Goal: Download file/media: Download file/media

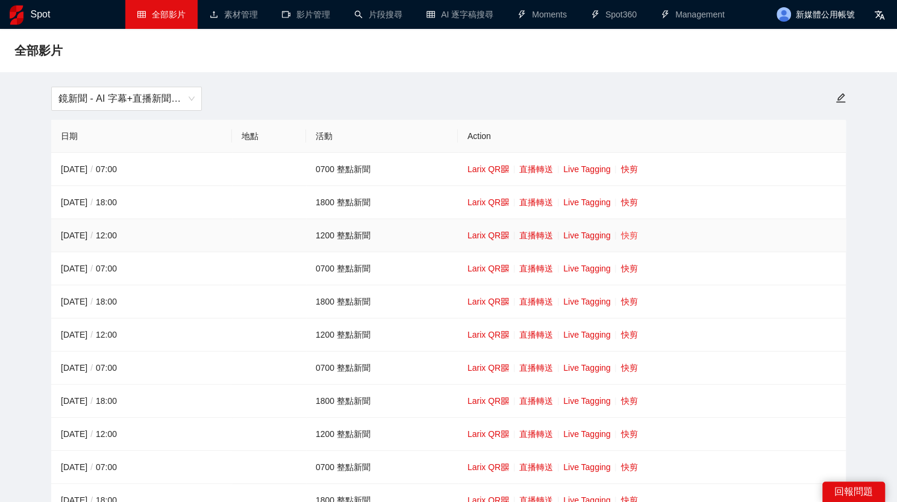
click at [451, 239] on link "快剪" at bounding box center [628, 236] width 17 height 10
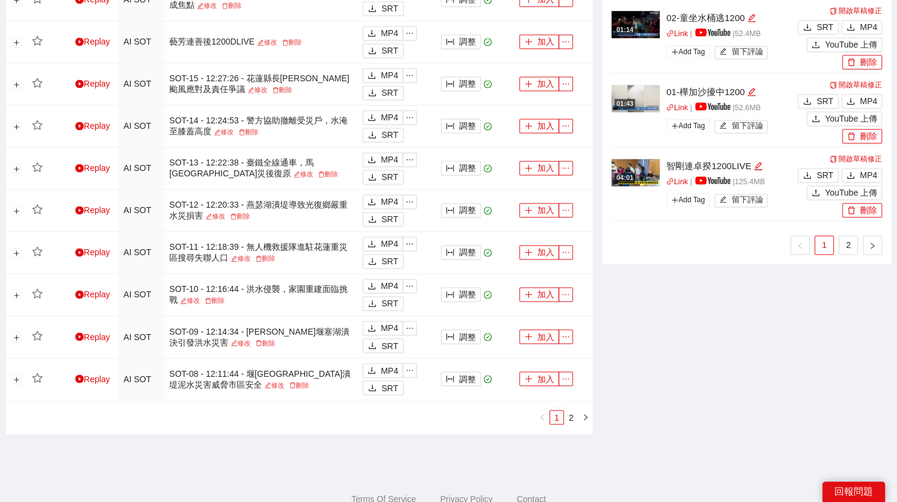
scroll to position [1013, 0]
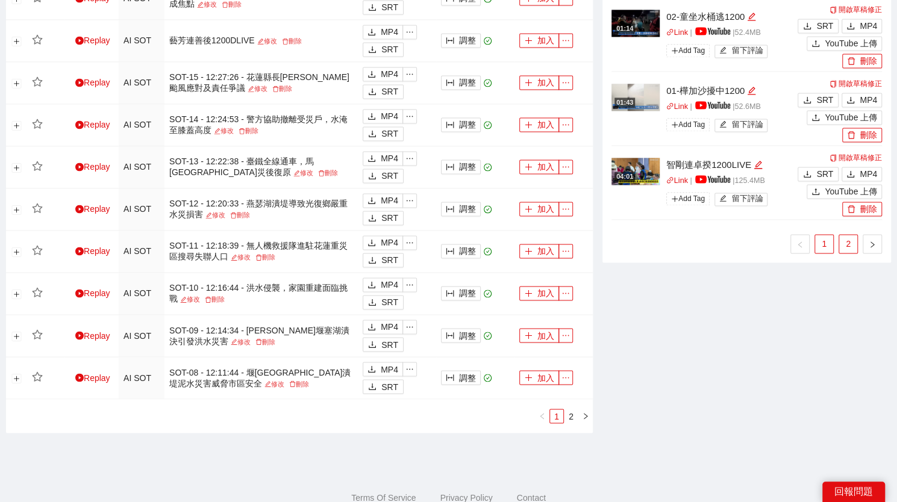
click at [451, 240] on link "2" at bounding box center [848, 244] width 18 height 18
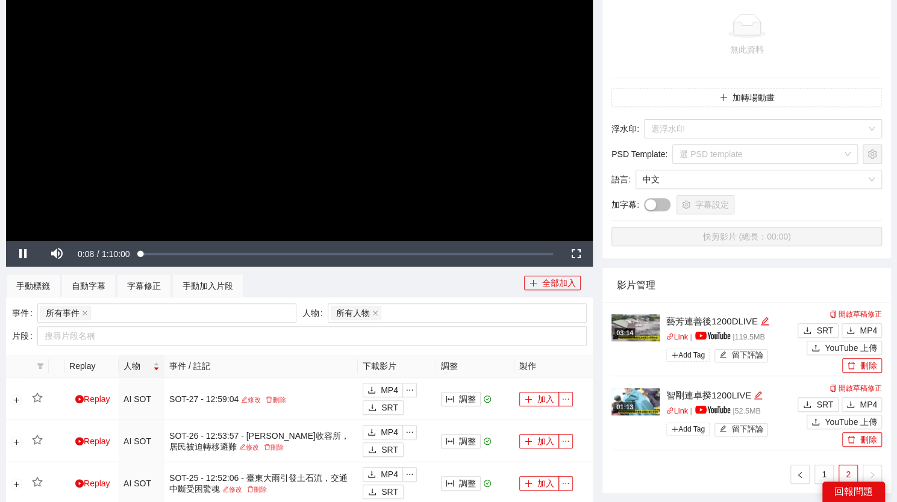
scroll to position [250, 0]
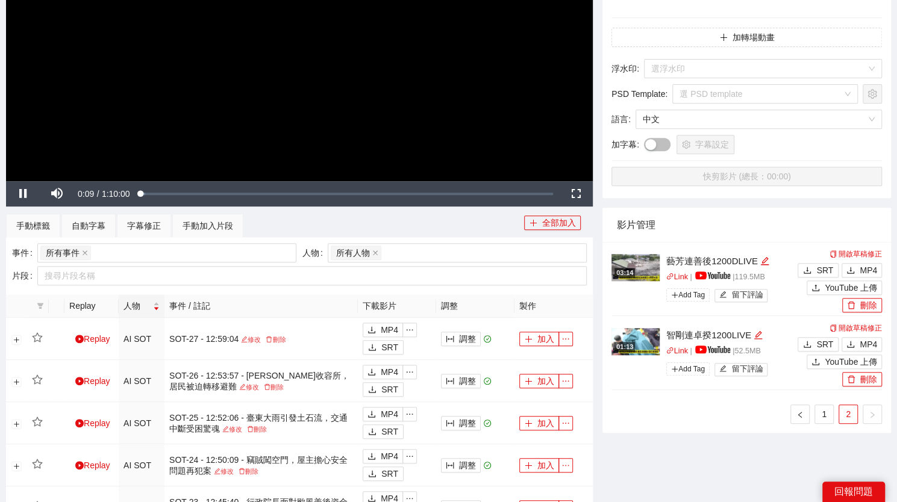
click at [376, 98] on video "Video Player" at bounding box center [299, 16] width 586 height 330
click at [451, 416] on link "1" at bounding box center [824, 414] width 18 height 18
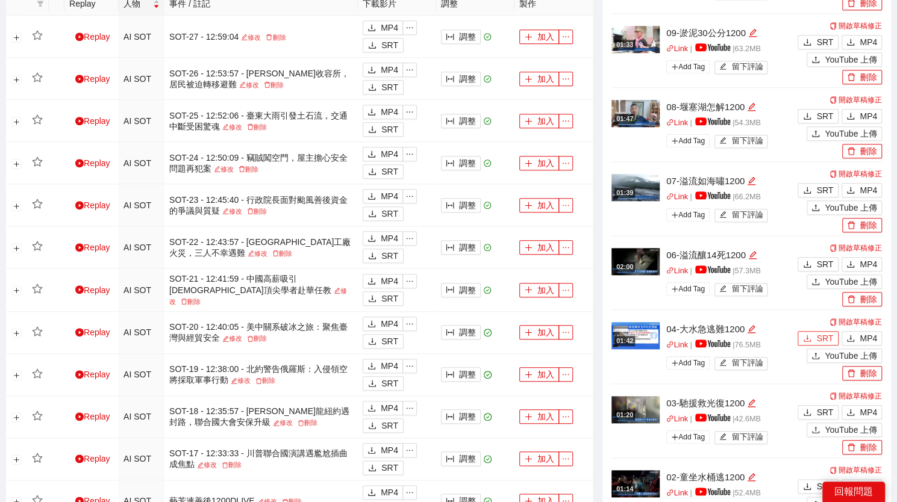
scroll to position [612, 0]
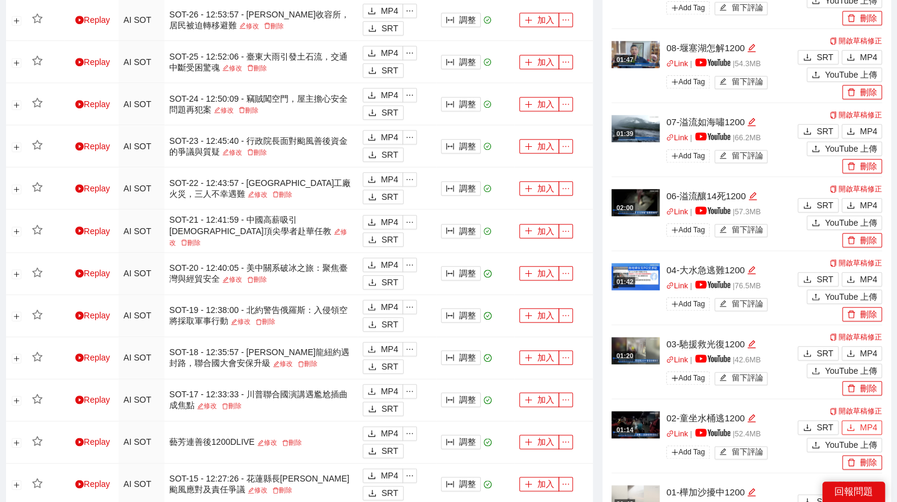
click at [451, 422] on span "MP4" at bounding box center [867, 427] width 17 height 13
click at [451, 350] on span "MP4" at bounding box center [867, 353] width 17 height 13
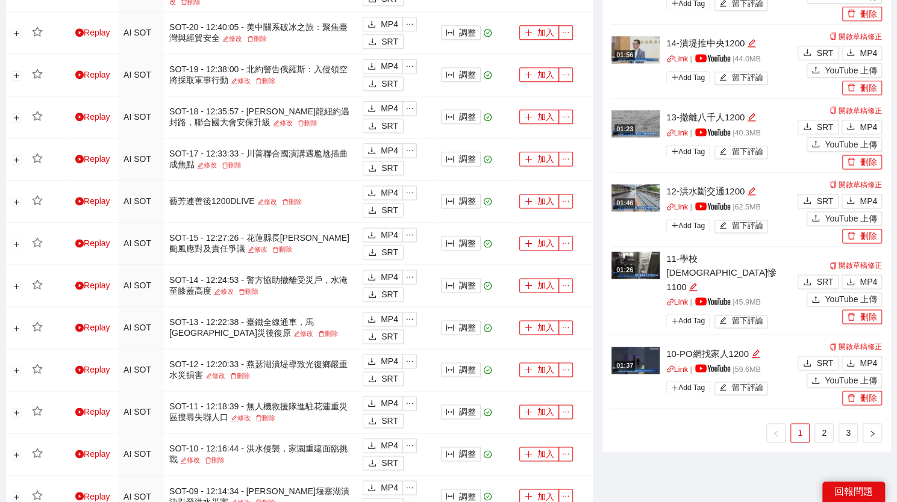
scroll to position [913, 0]
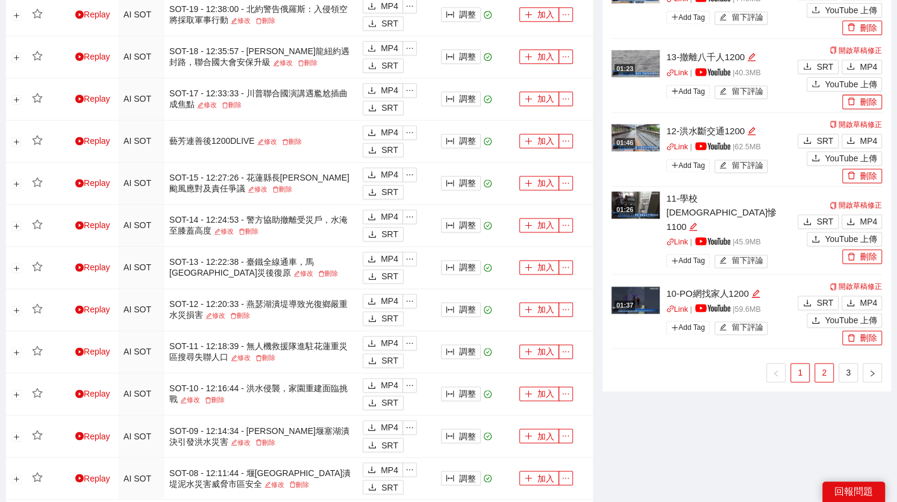
click at [451, 364] on link "2" at bounding box center [824, 373] width 18 height 18
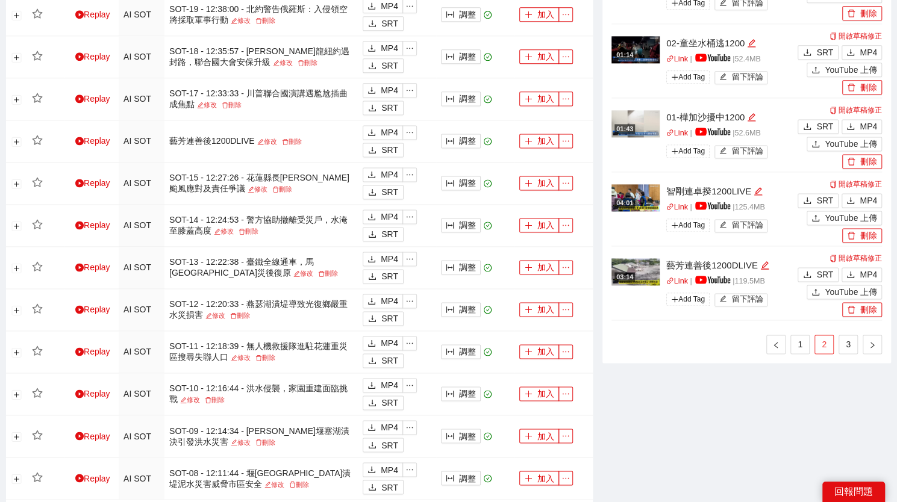
click at [451, 340] on link "2" at bounding box center [824, 344] width 18 height 18
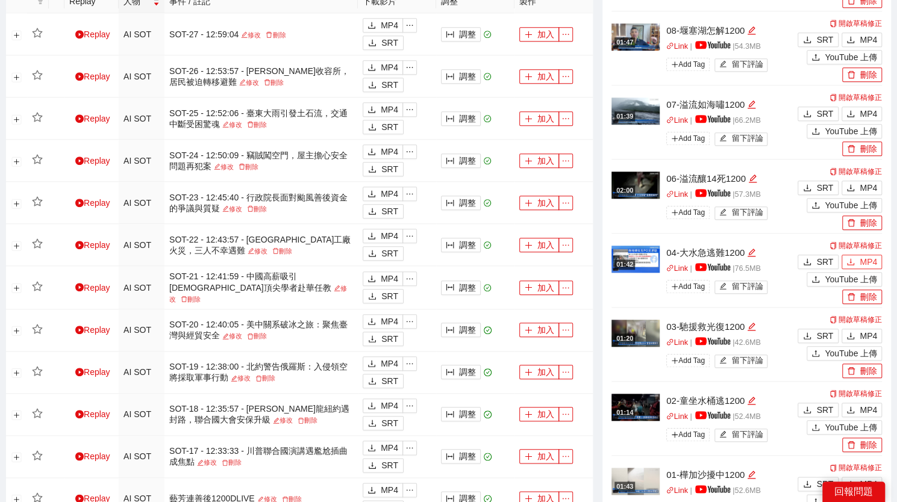
click at [451, 256] on span "MP4" at bounding box center [867, 261] width 17 height 13
click at [451, 185] on span "MP4" at bounding box center [867, 187] width 17 height 13
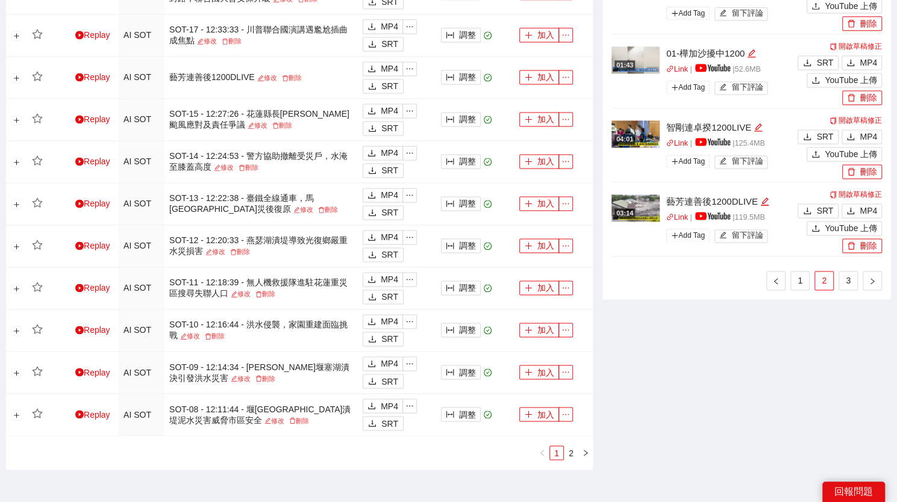
scroll to position [1042, 0]
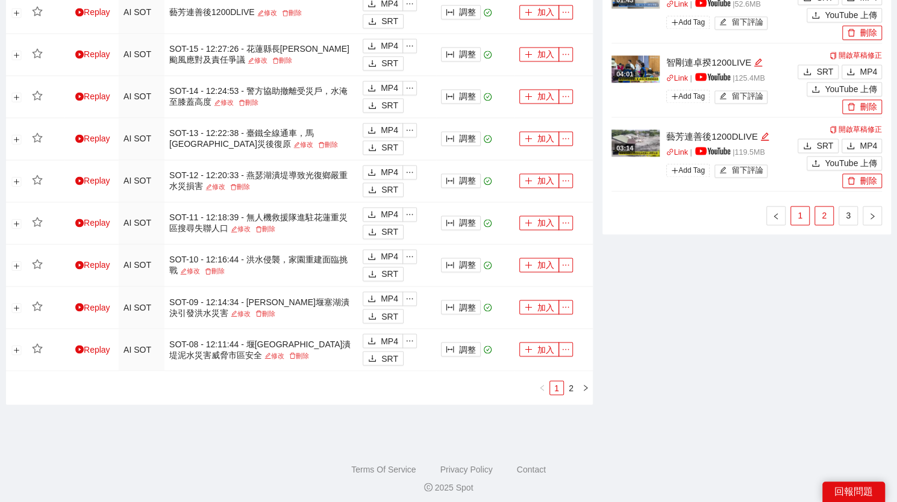
click at [451, 208] on link "1" at bounding box center [800, 216] width 18 height 18
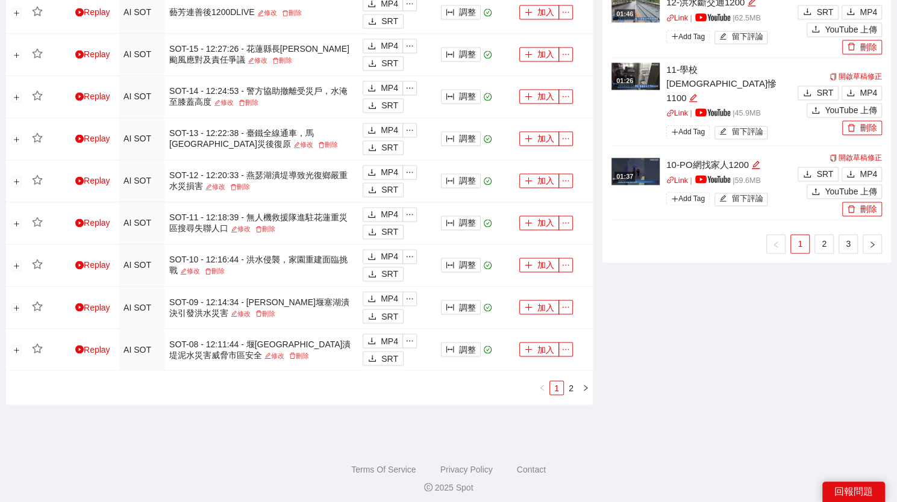
click at [451, 234] on ul "1 2 3" at bounding box center [746, 243] width 270 height 19
click at [451, 235] on link "3" at bounding box center [848, 244] width 18 height 18
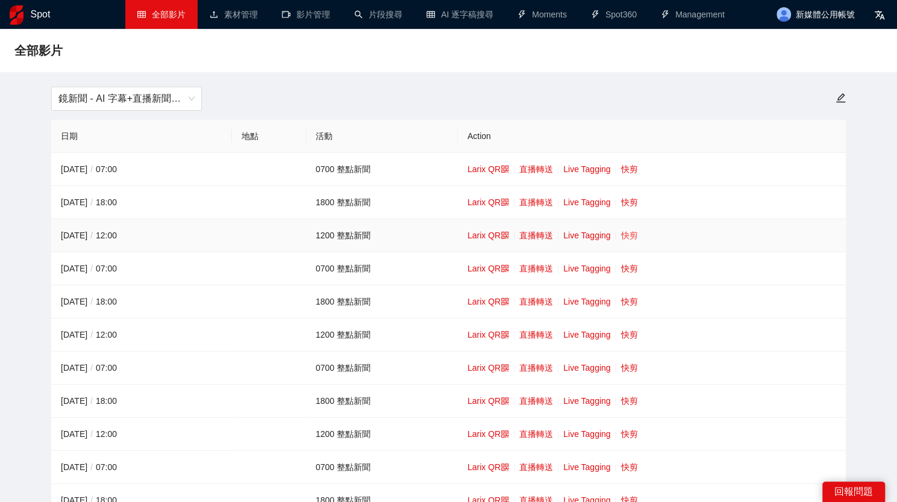
click at [451, 231] on link "快剪" at bounding box center [628, 236] width 17 height 10
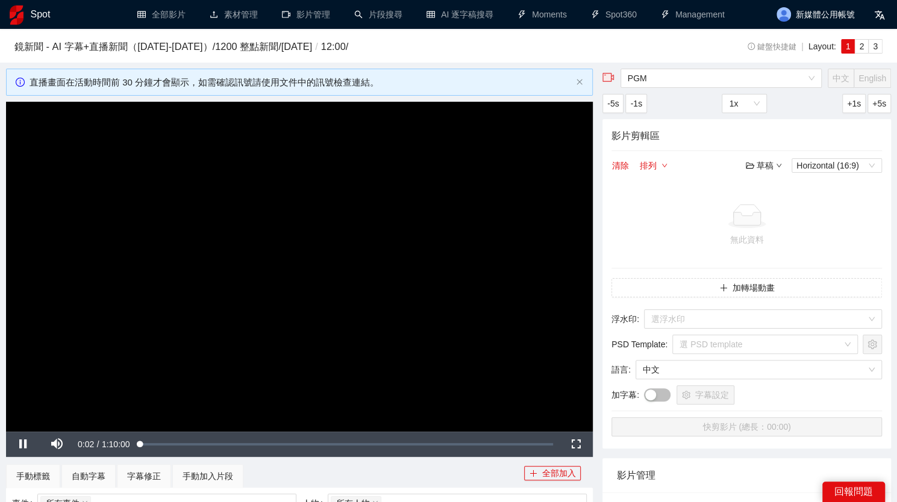
click at [275, 338] on video "Video Player" at bounding box center [299, 267] width 586 height 330
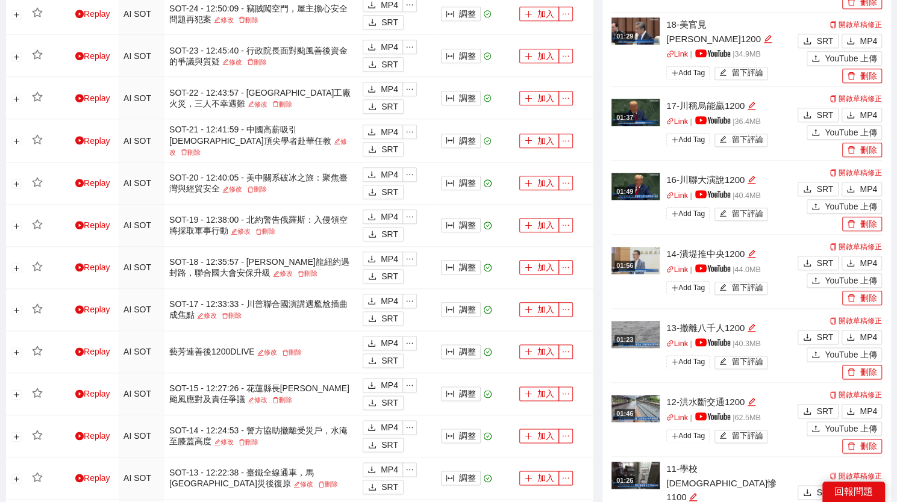
scroll to position [843, 0]
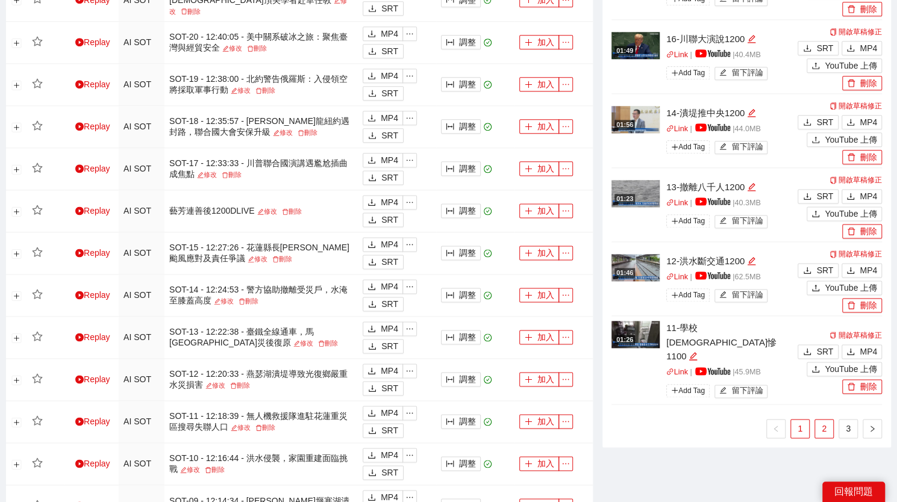
click at [451, 420] on link "2" at bounding box center [824, 429] width 18 height 18
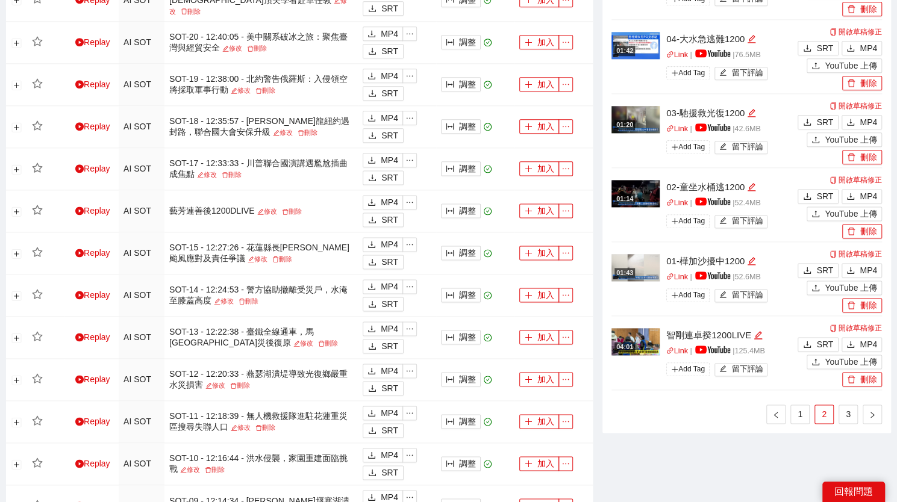
click at [451, 405] on link "3" at bounding box center [848, 414] width 18 height 18
